Goal: Task Accomplishment & Management: Complete application form

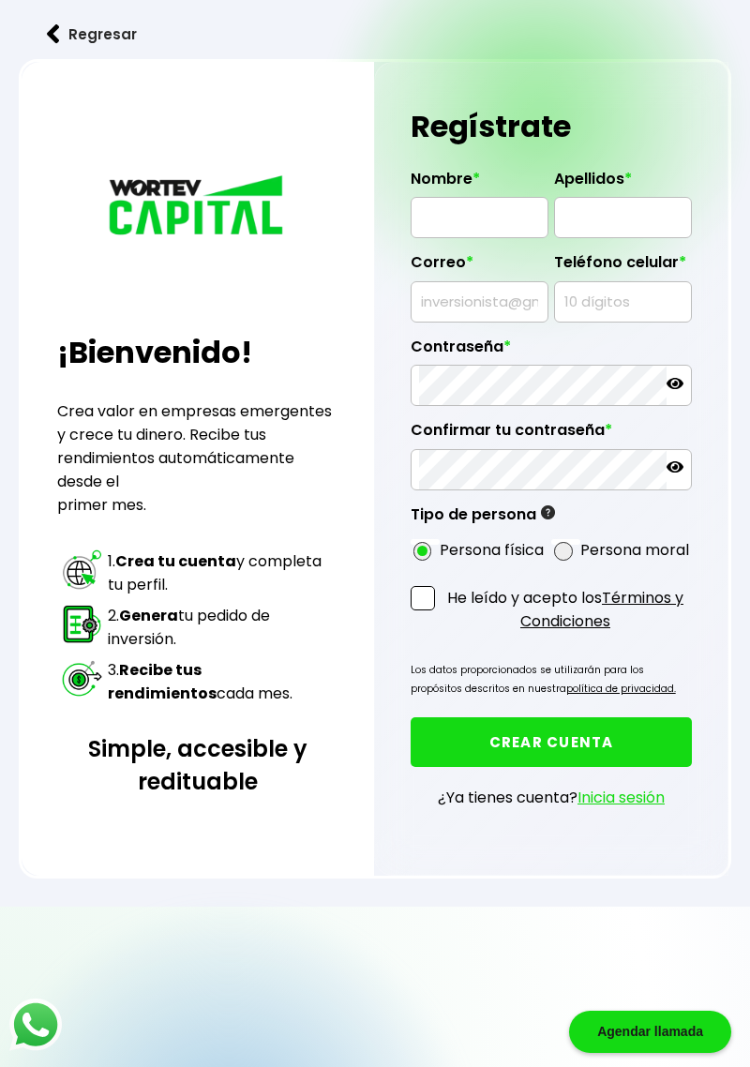
click at [63, 29] on button "Regresar" at bounding box center [92, 34] width 146 height 50
click at [62, 33] on button "Regresar" at bounding box center [92, 34] width 146 height 50
click at [51, 25] on img at bounding box center [53, 34] width 13 height 20
click at [64, 44] on button "Regresar" at bounding box center [92, 34] width 146 height 50
